Goal: Task Accomplishment & Management: Use online tool/utility

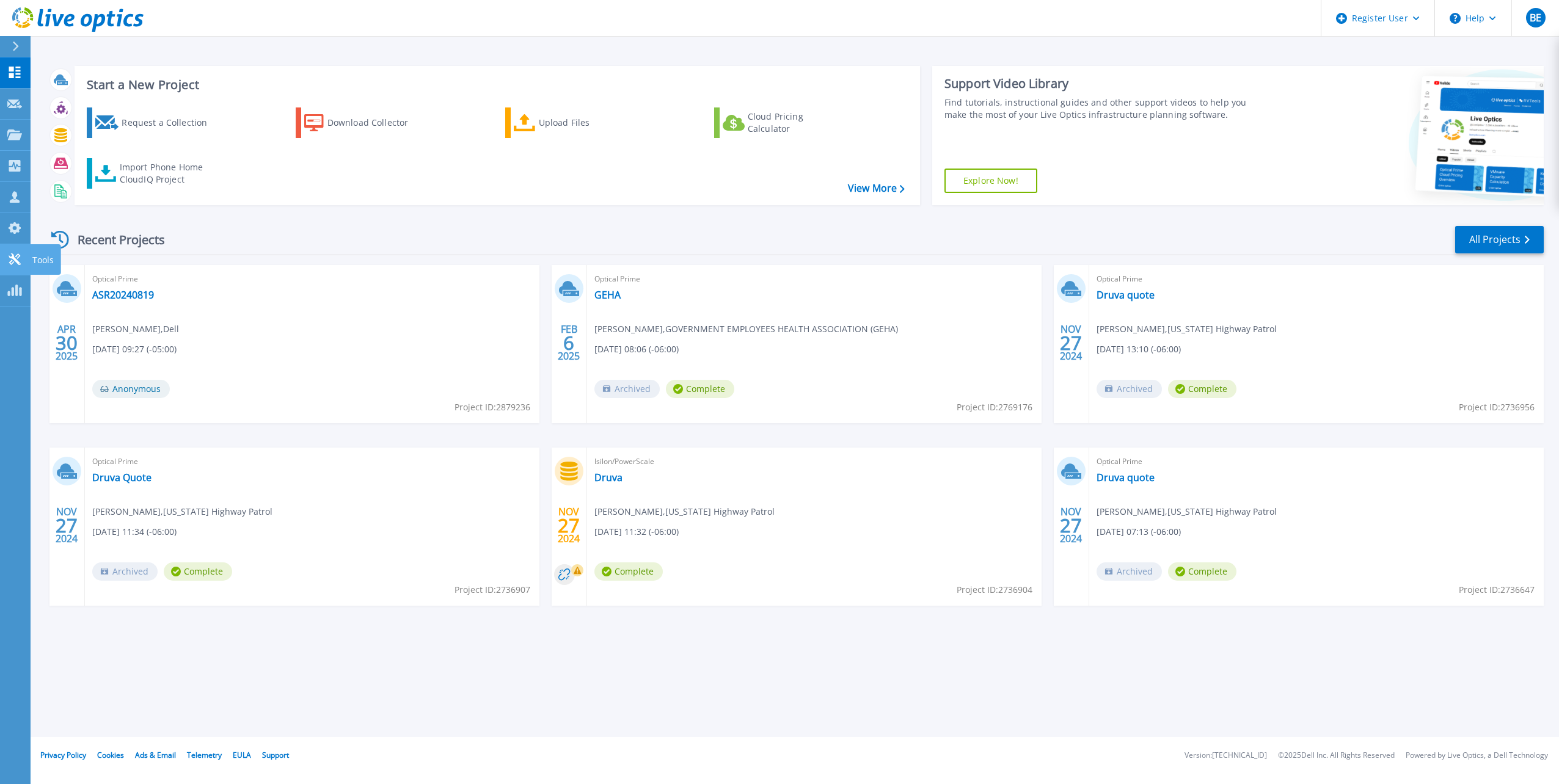
click at [13, 257] on icon at bounding box center [14, 259] width 11 height 11
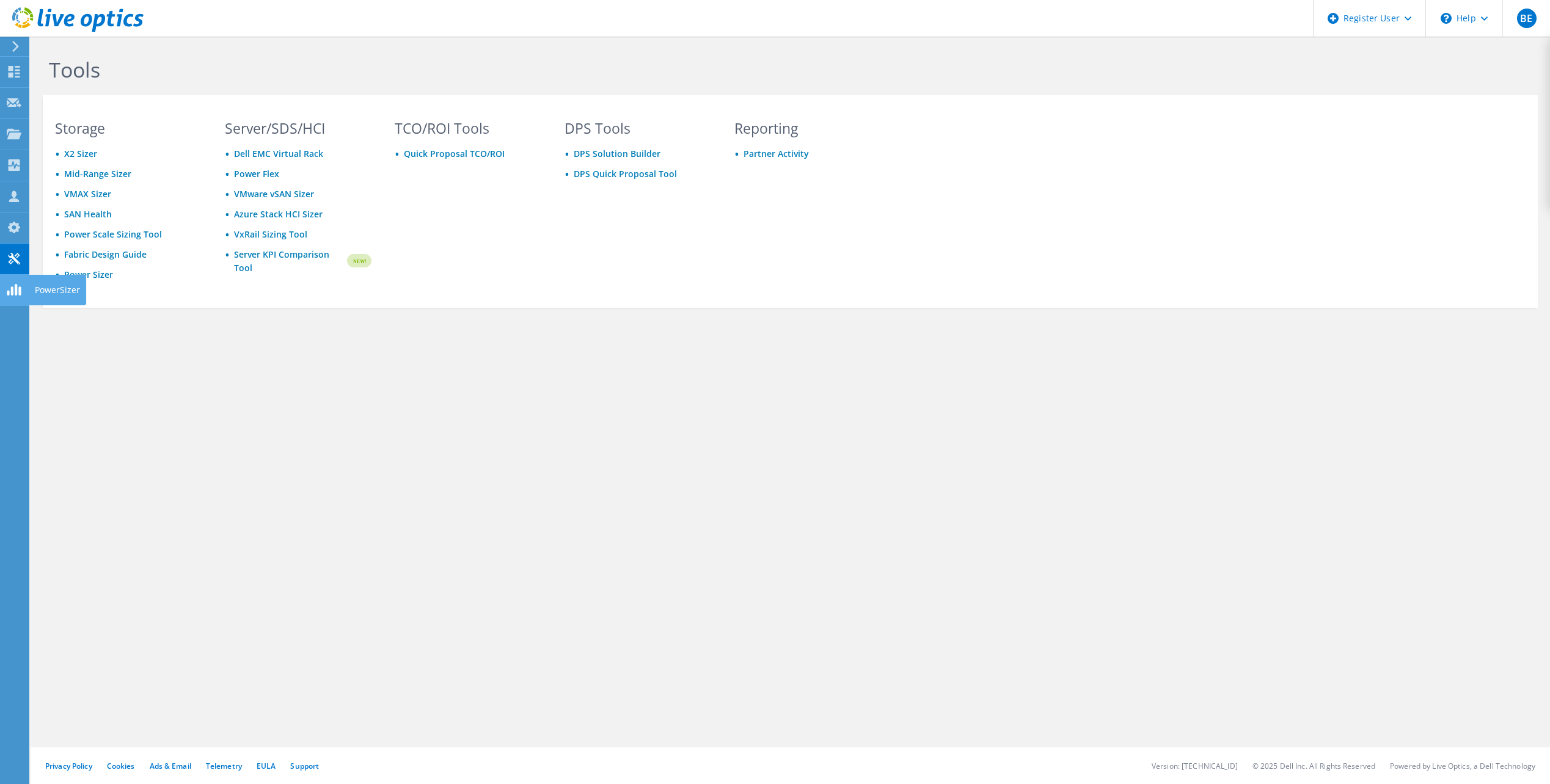
click at [21, 290] on use at bounding box center [14, 290] width 14 height 11
click at [18, 160] on use at bounding box center [14, 164] width 11 height 11
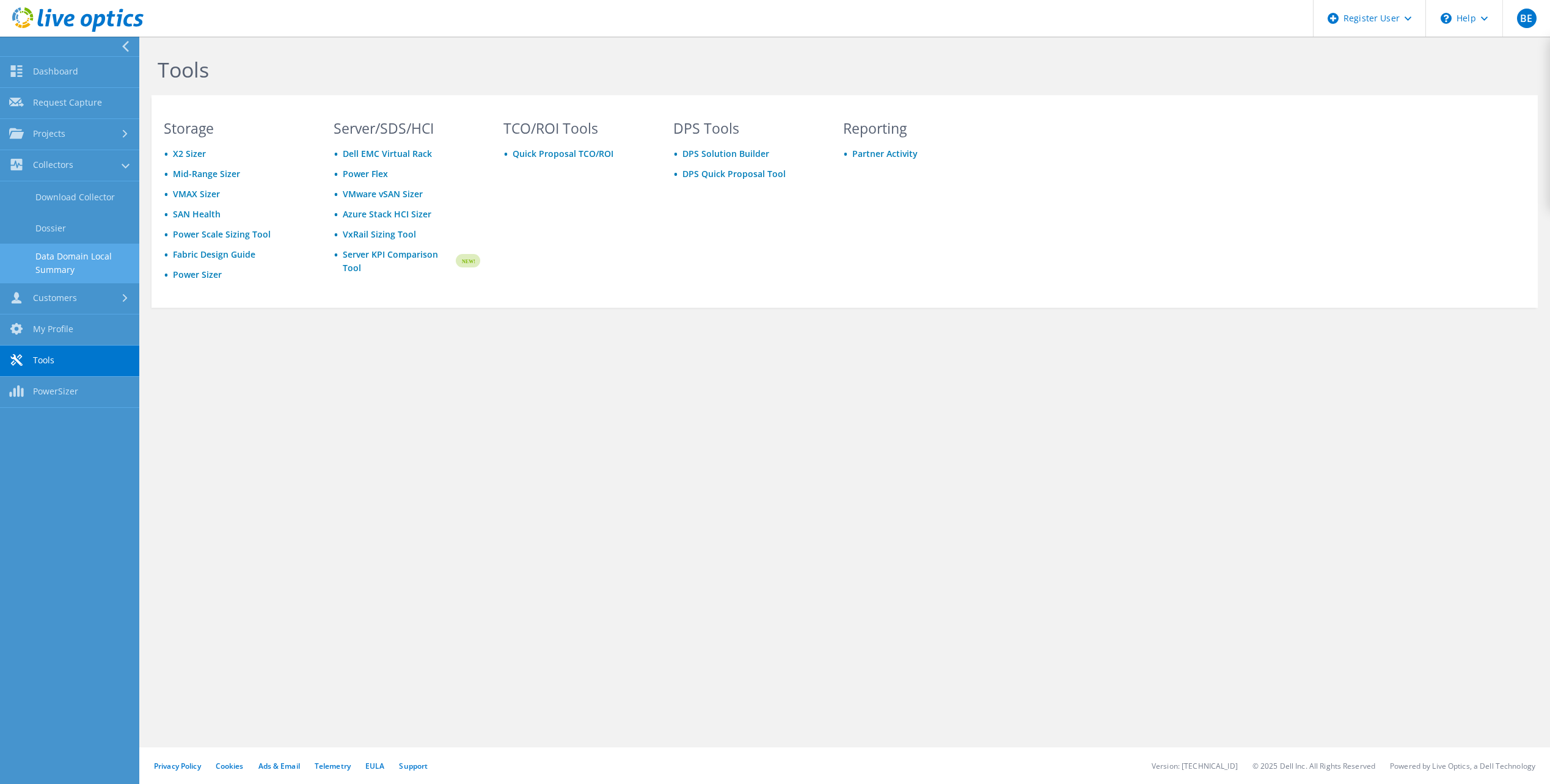
click at [53, 260] on link "Data Domain Local Summary" at bounding box center [69, 262] width 139 height 39
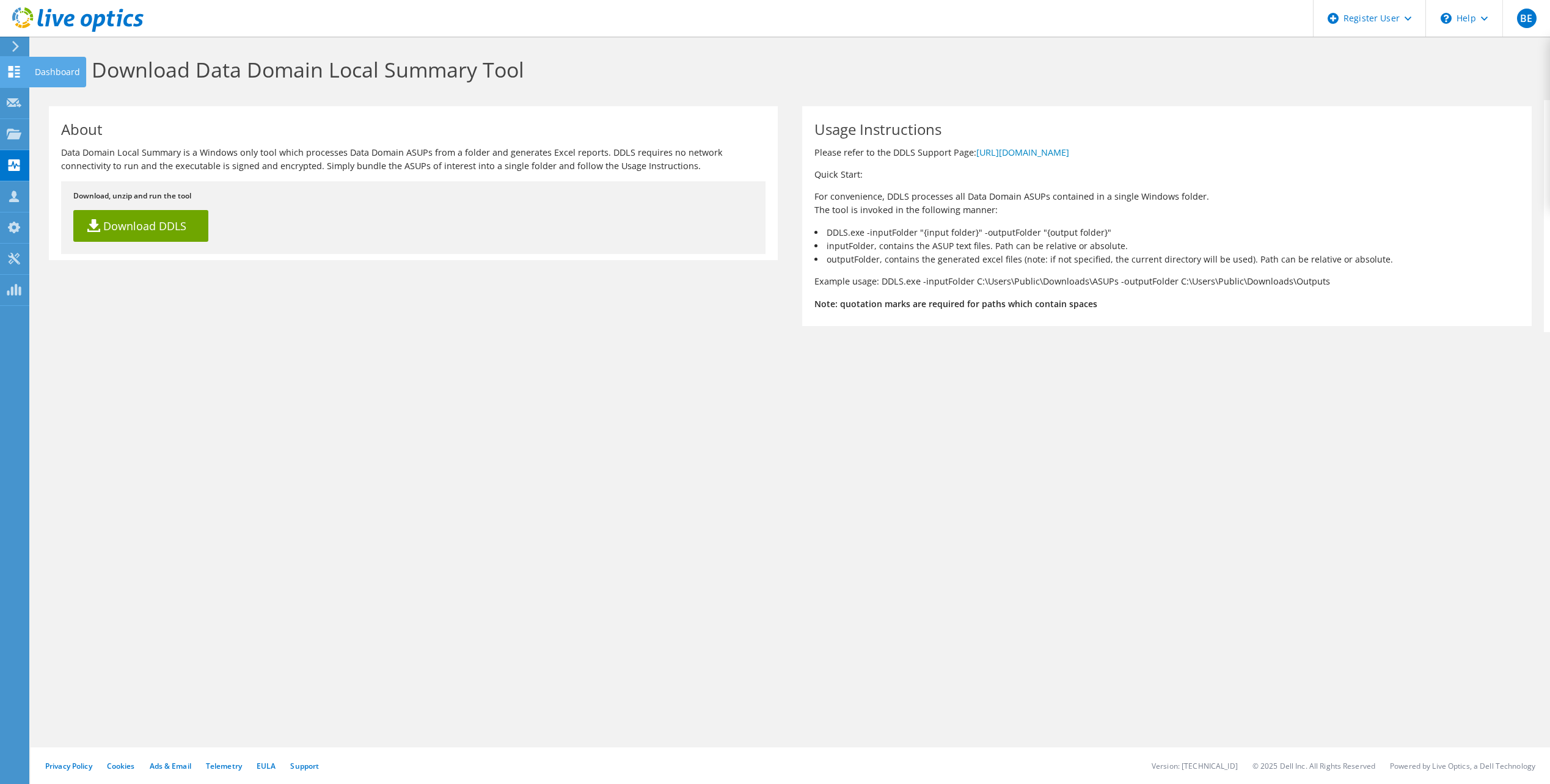
click at [14, 78] on div at bounding box center [14, 73] width 15 height 13
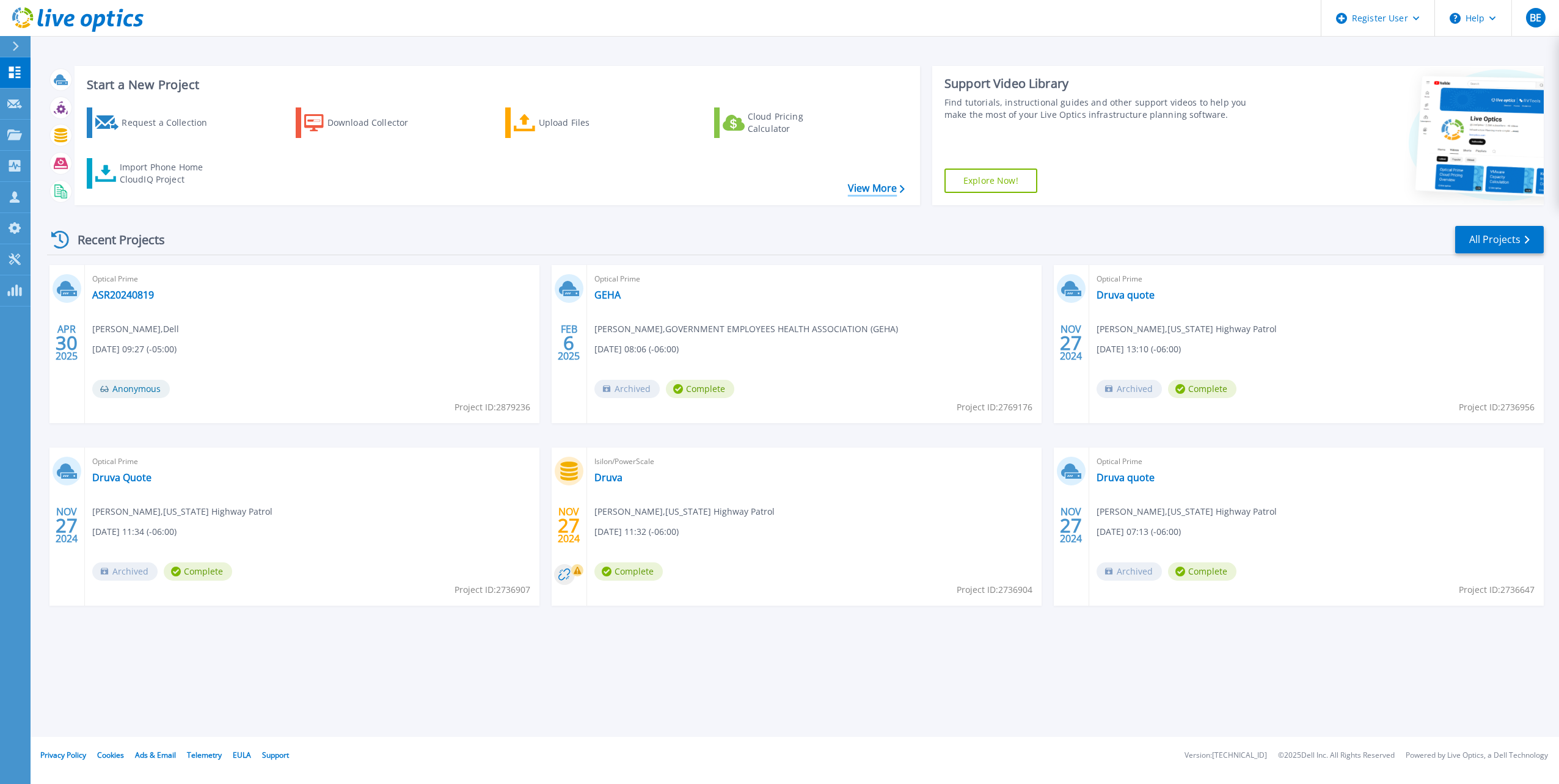
click at [885, 188] on link "View More" at bounding box center [876, 188] width 57 height 11
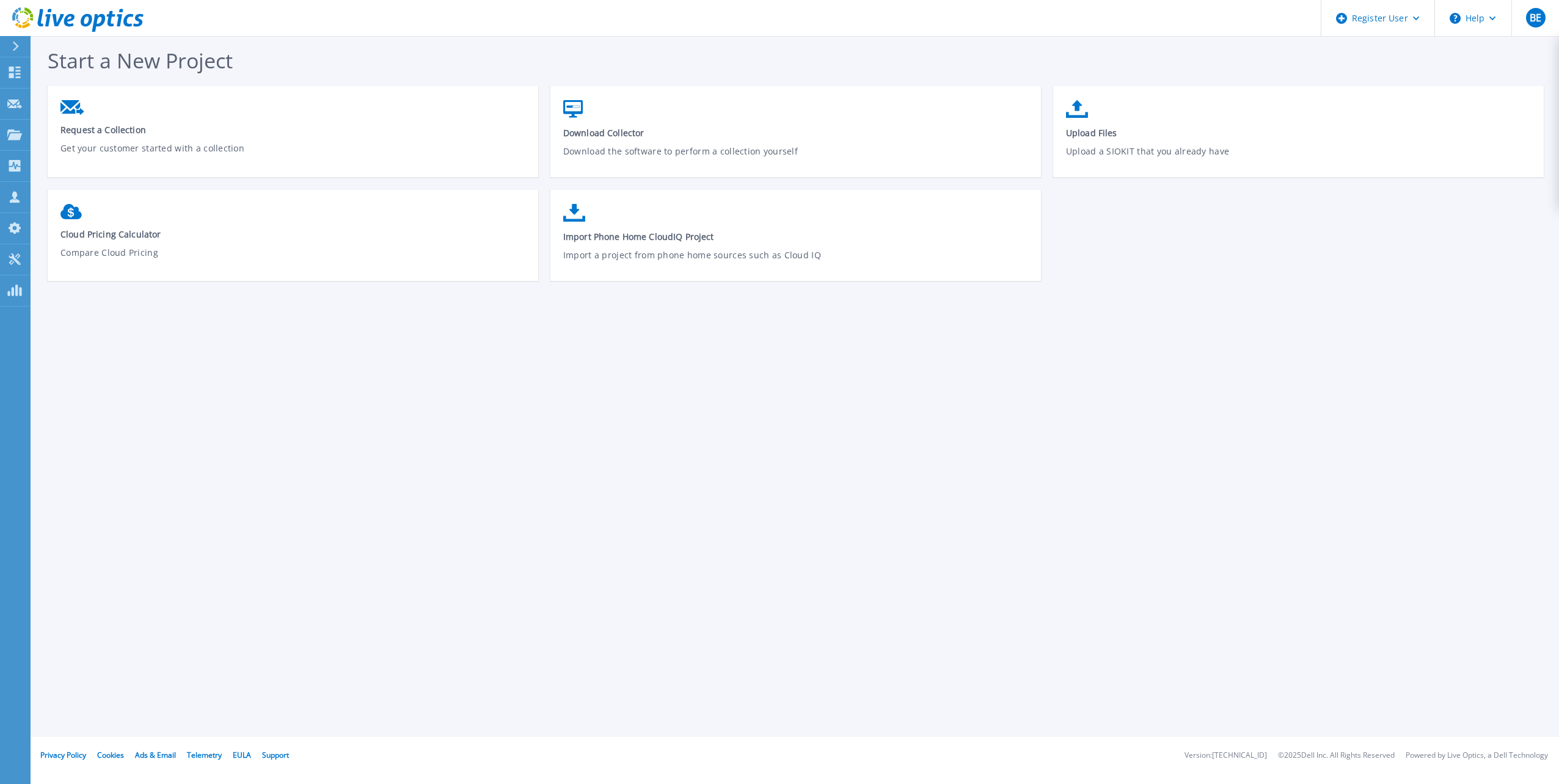
click at [15, 45] on icon at bounding box center [16, 46] width 6 height 10
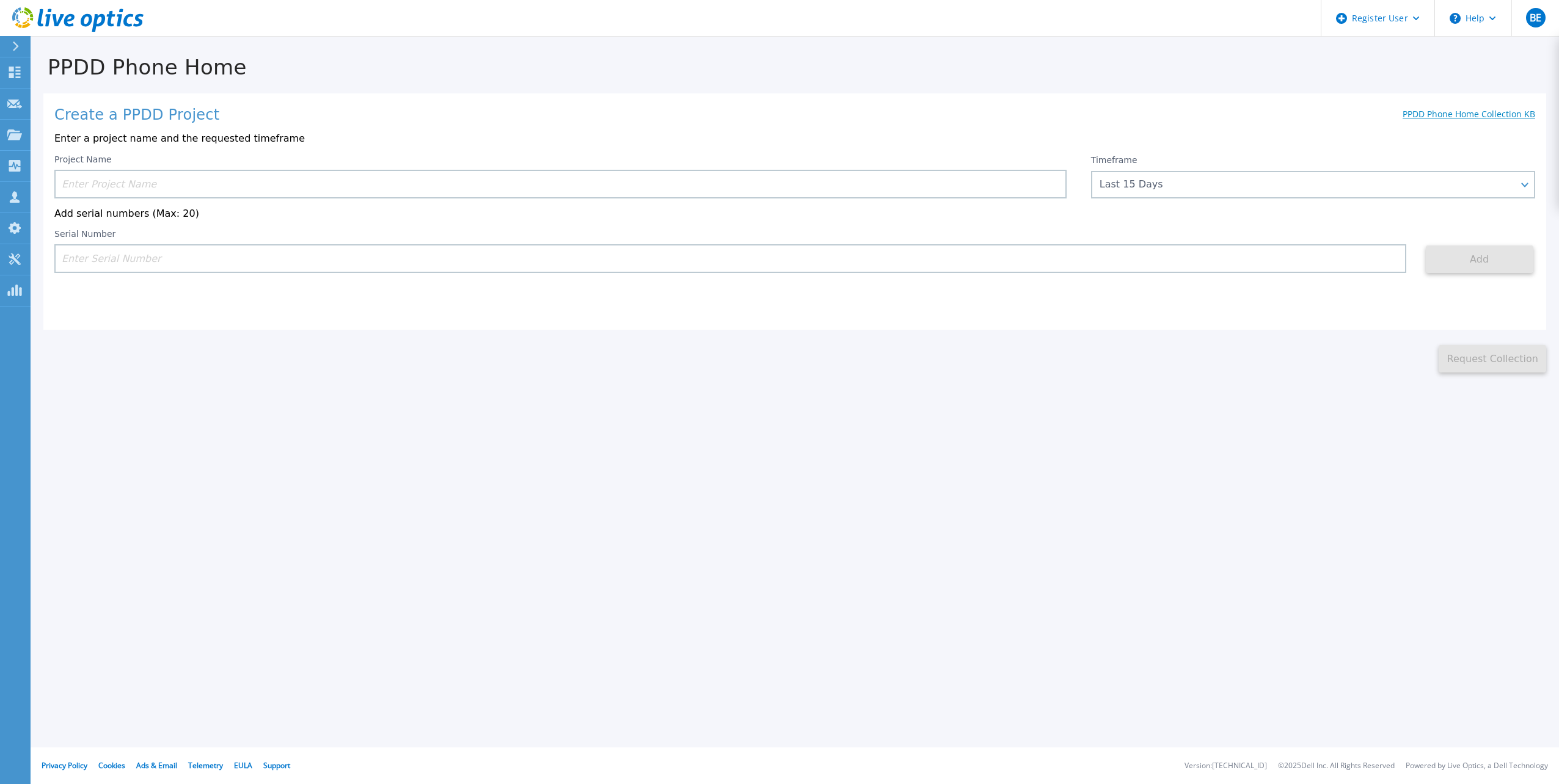
click at [1430, 116] on link "PPDD Phone Home Collection KB" at bounding box center [1468, 114] width 132 height 11
click at [21, 73] on icon at bounding box center [14, 72] width 15 height 11
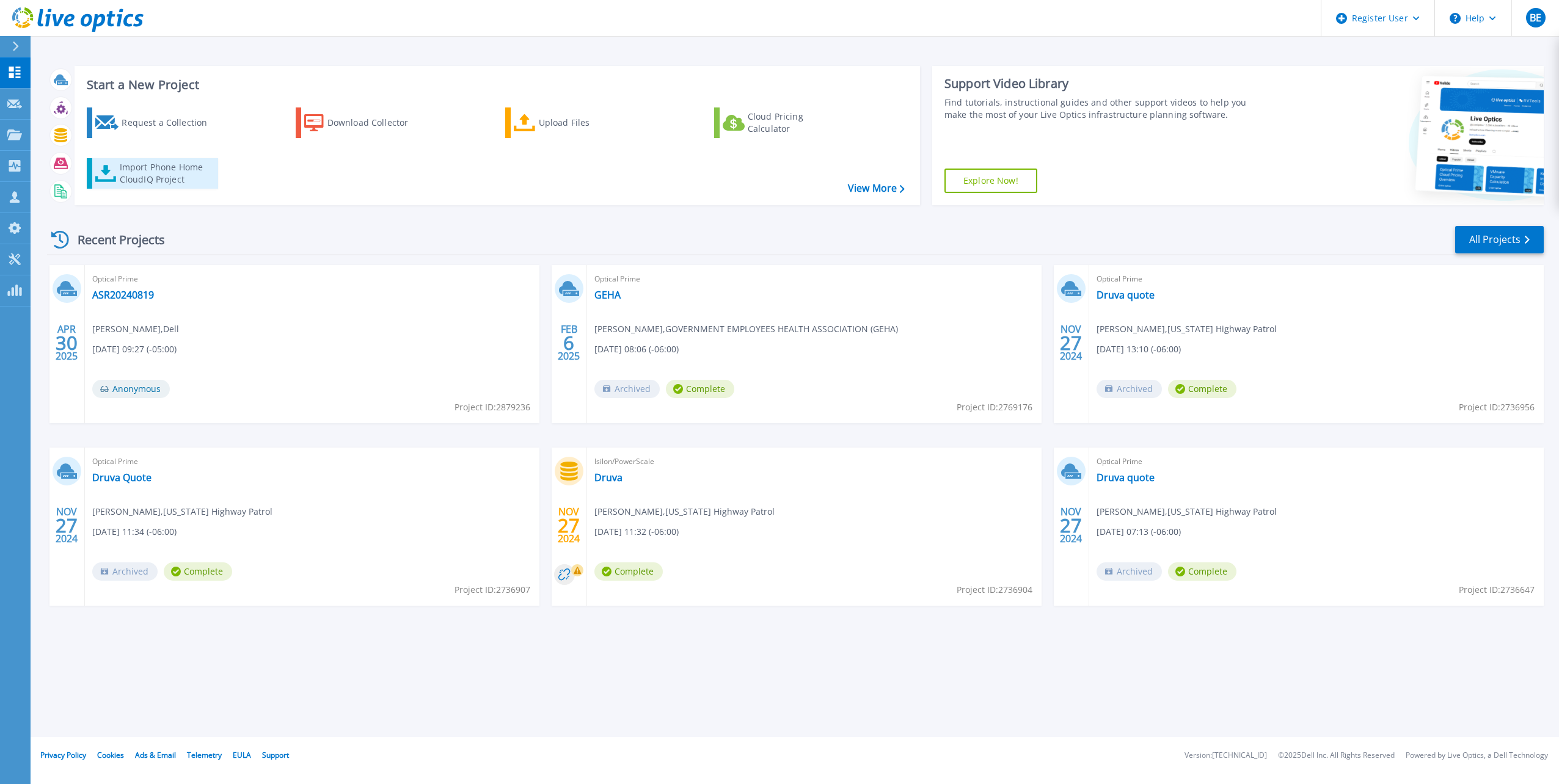
click at [145, 169] on div "Import Phone Home CloudIQ Project" at bounding box center [167, 173] width 95 height 24
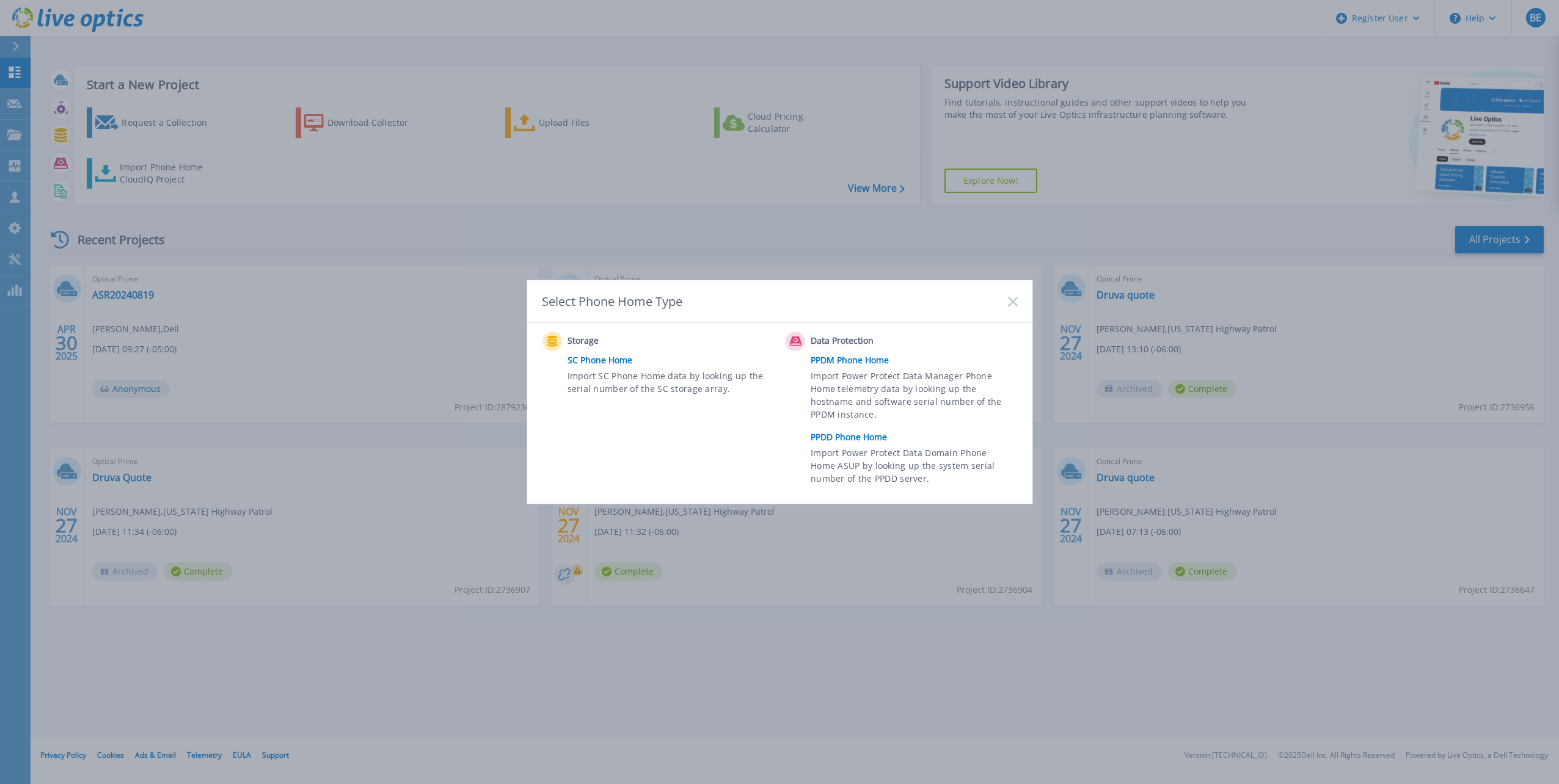
click at [1012, 304] on icon at bounding box center [1013, 301] width 10 height 10
